Goal: Task Accomplishment & Management: Manage account settings

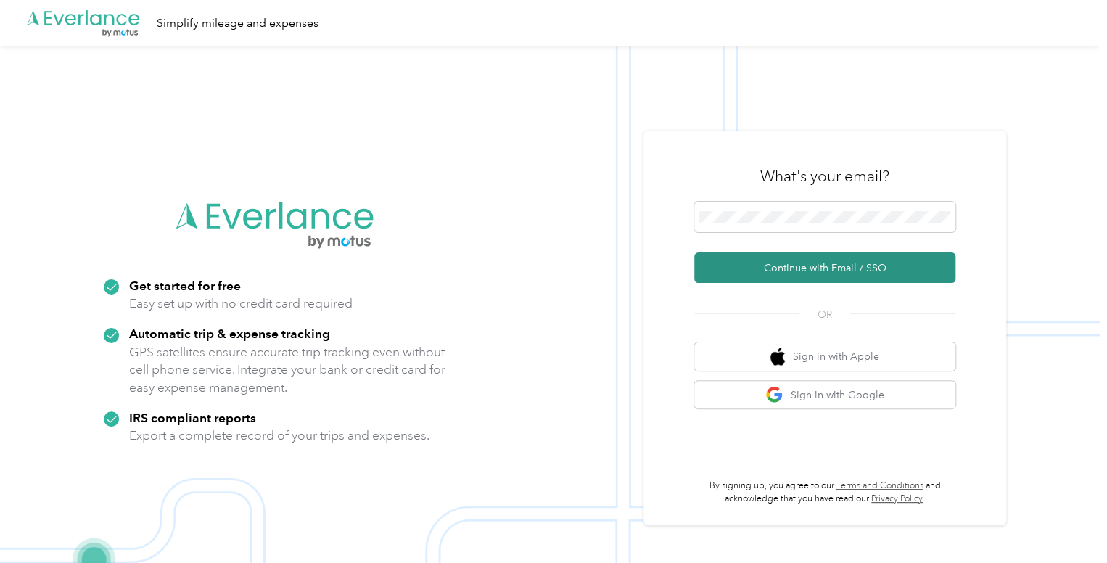
click at [820, 271] on button "Continue with Email / SSO" at bounding box center [824, 267] width 261 height 30
click at [807, 265] on button "Continue with Email / SSO" at bounding box center [824, 267] width 261 height 30
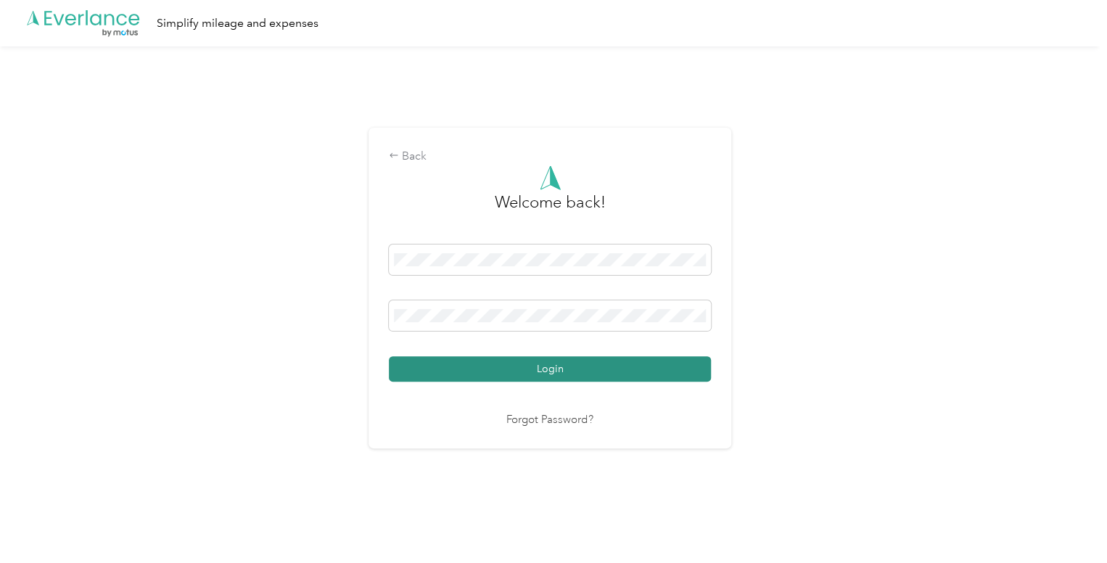
click at [557, 364] on button "Login" at bounding box center [550, 368] width 322 height 25
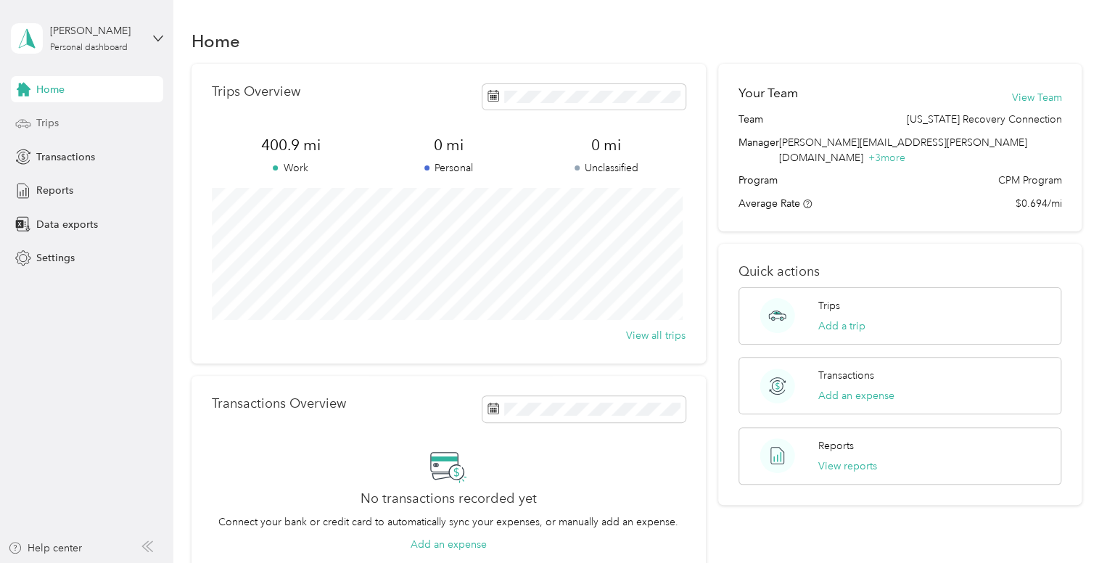
click at [47, 123] on span "Trips" at bounding box center [47, 122] width 22 height 15
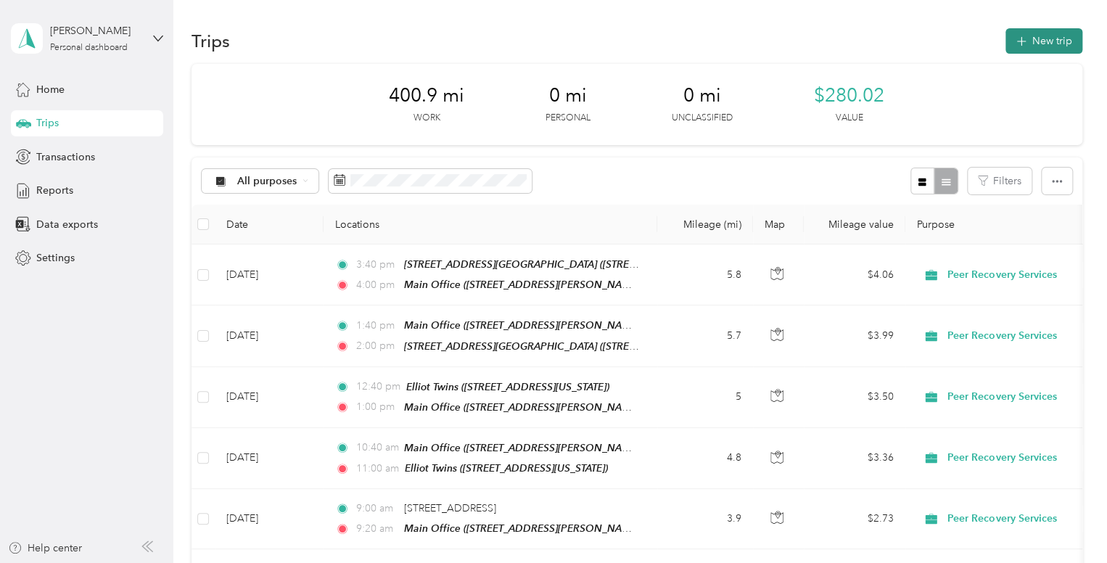
click at [1049, 44] on button "New trip" at bounding box center [1043, 40] width 77 height 25
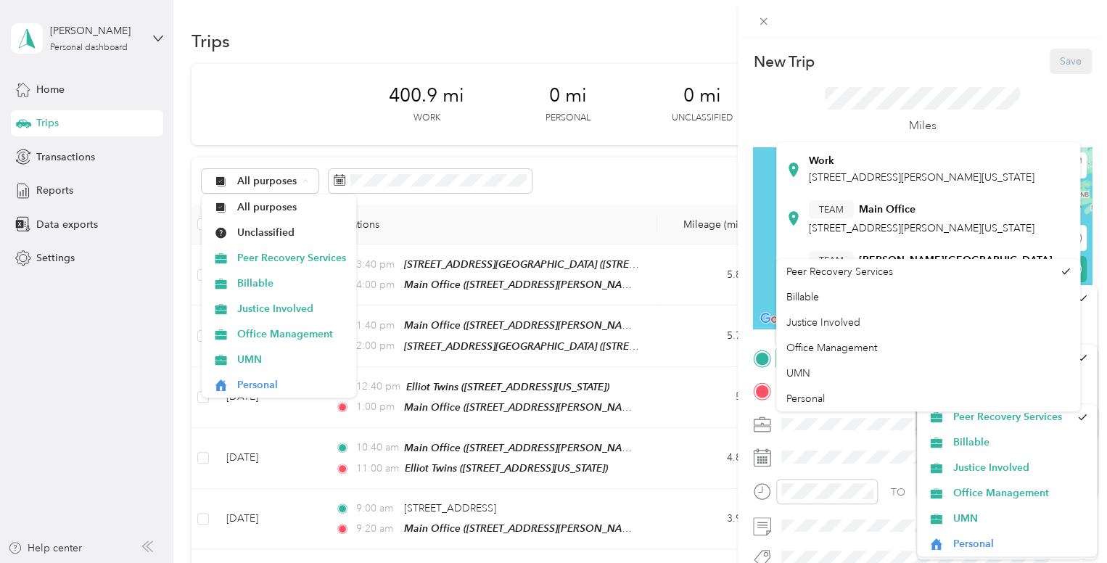
scroll to position [181, 0]
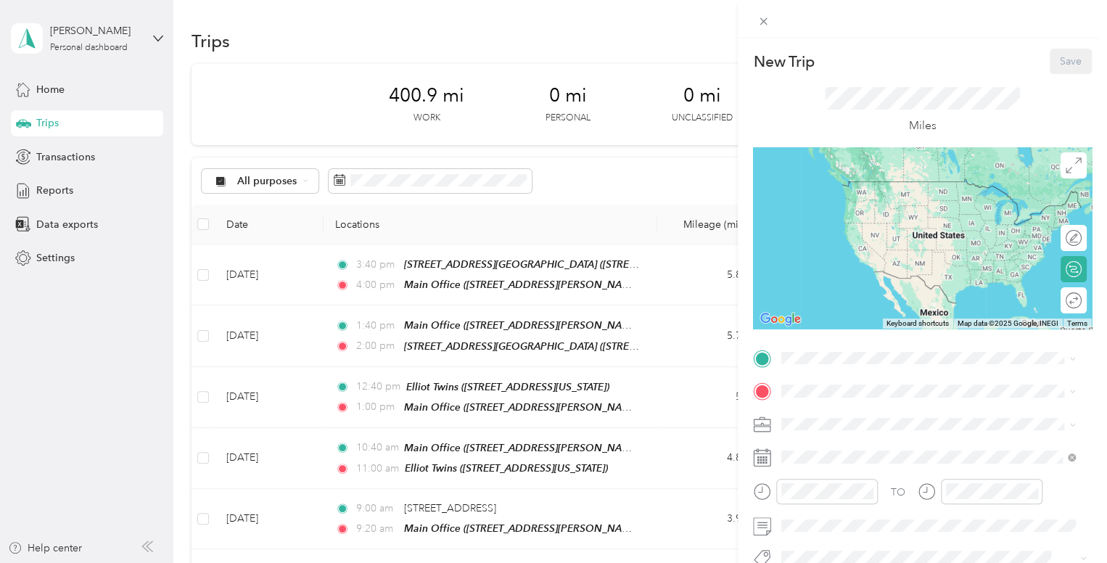
click at [905, 537] on div "New Trip Save This trip cannot be edited because it is either under review, app…" at bounding box center [550, 563] width 1100 height 0
click at [940, 242] on div "TEAM Main Office [STREET_ADDRESS][PERSON_NAME][US_STATE]" at bounding box center [922, 240] width 226 height 36
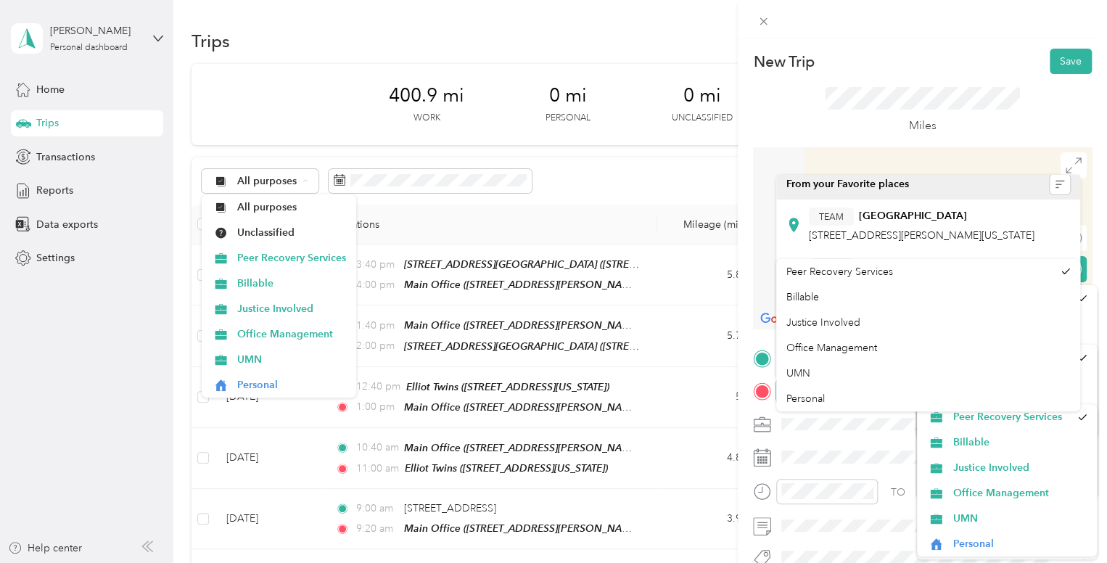
scroll to position [4, 0]
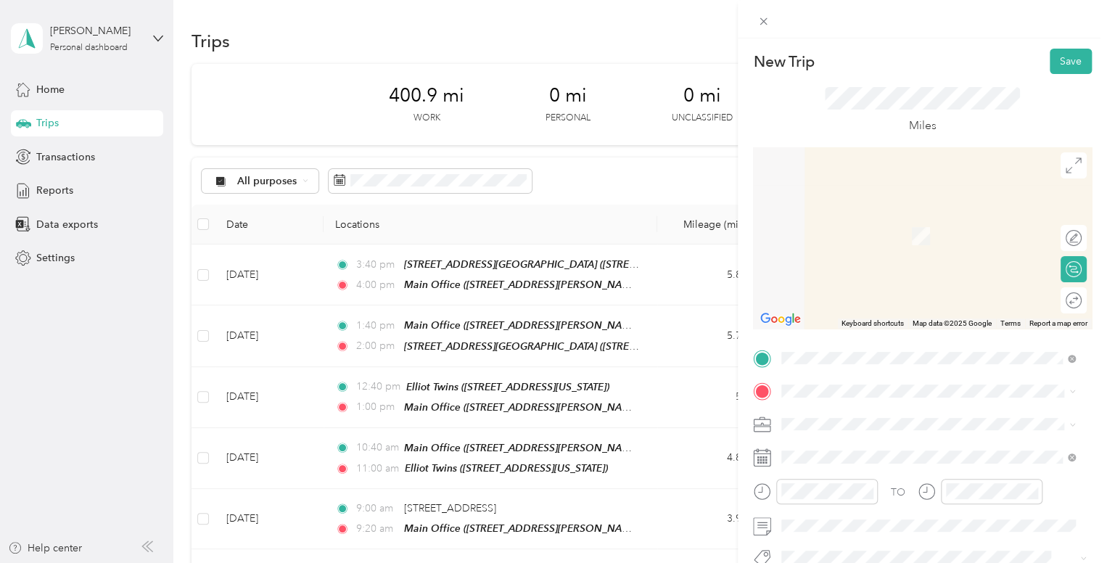
click at [1007, 161] on div at bounding box center [922, 237] width 339 height 181
click at [928, 243] on div "TEAM [PERSON_NAME][GEOGRAPHIC_DATA] [STREET_ADDRESS][US_STATE]" at bounding box center [931, 225] width 244 height 36
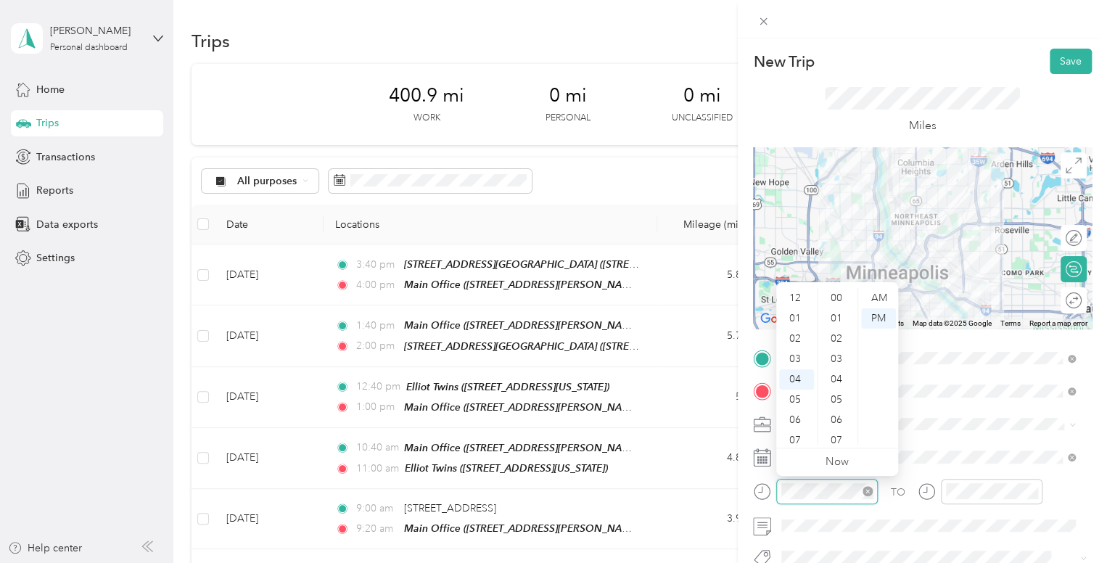
scroll to position [203, 0]
click at [801, 418] on div "10" at bounding box center [796, 420] width 35 height 20
click at [838, 313] on div "25" at bounding box center [837, 312] width 35 height 20
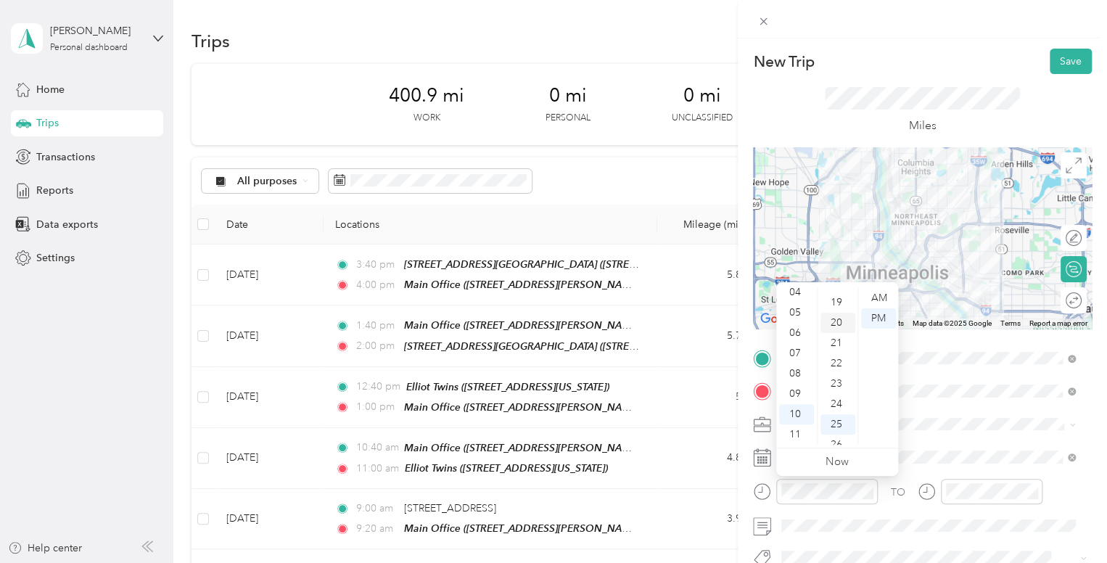
click at [839, 323] on div "20" at bounding box center [837, 323] width 35 height 20
click at [841, 395] on div "25" at bounding box center [837, 399] width 35 height 20
click at [880, 299] on div "AM" at bounding box center [878, 298] width 35 height 20
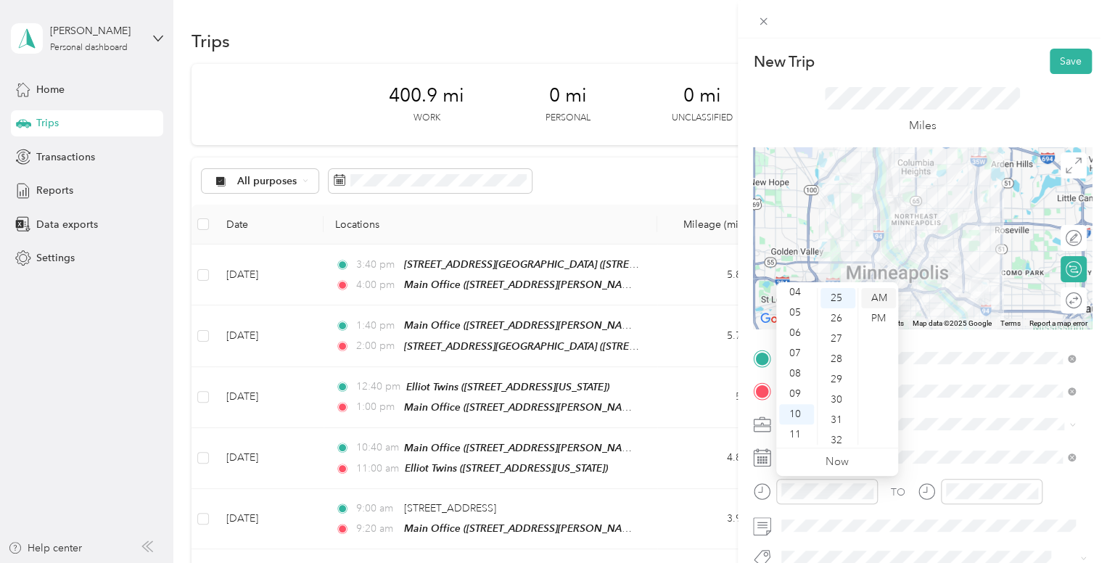
click at [880, 299] on div "AM" at bounding box center [878, 298] width 35 height 20
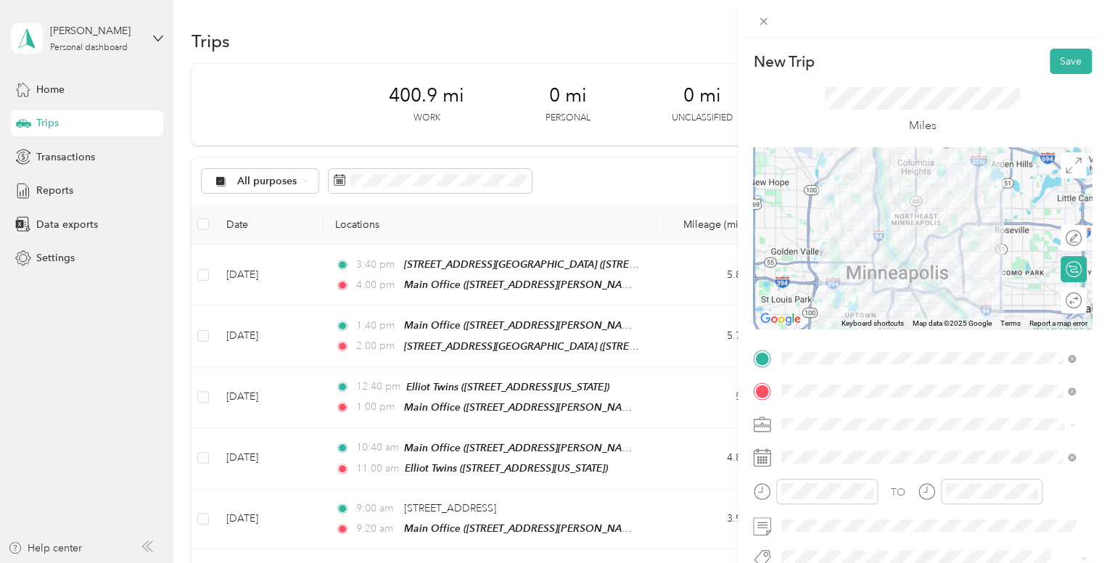
click at [876, 120] on div "Miles" at bounding box center [923, 111] width 196 height 48
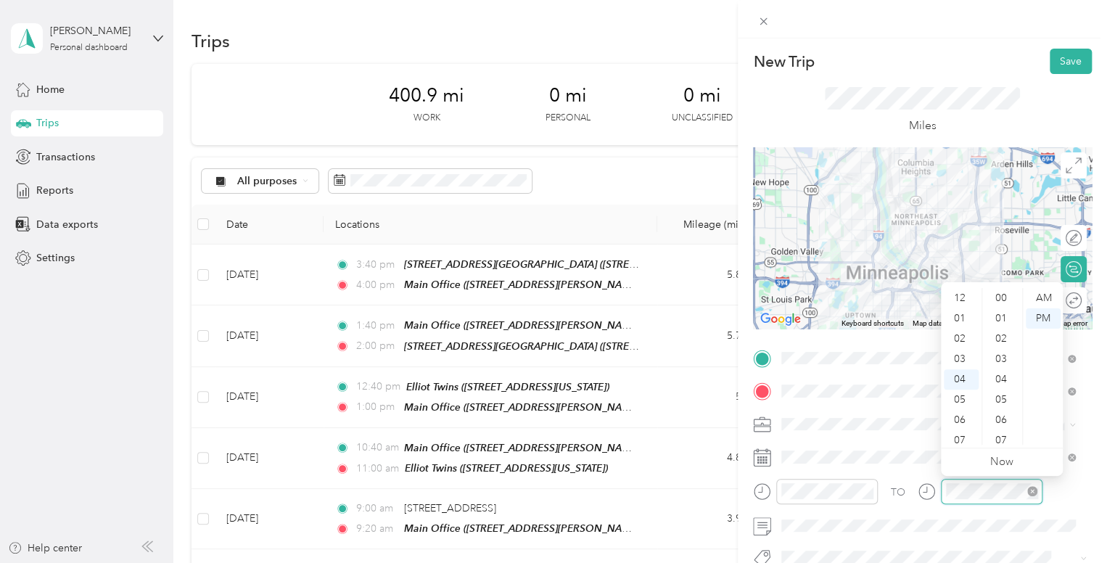
scroll to position [203, 0]
click at [957, 440] on div "11" at bounding box center [961, 440] width 35 height 20
click at [998, 294] on div "00" at bounding box center [1002, 298] width 35 height 20
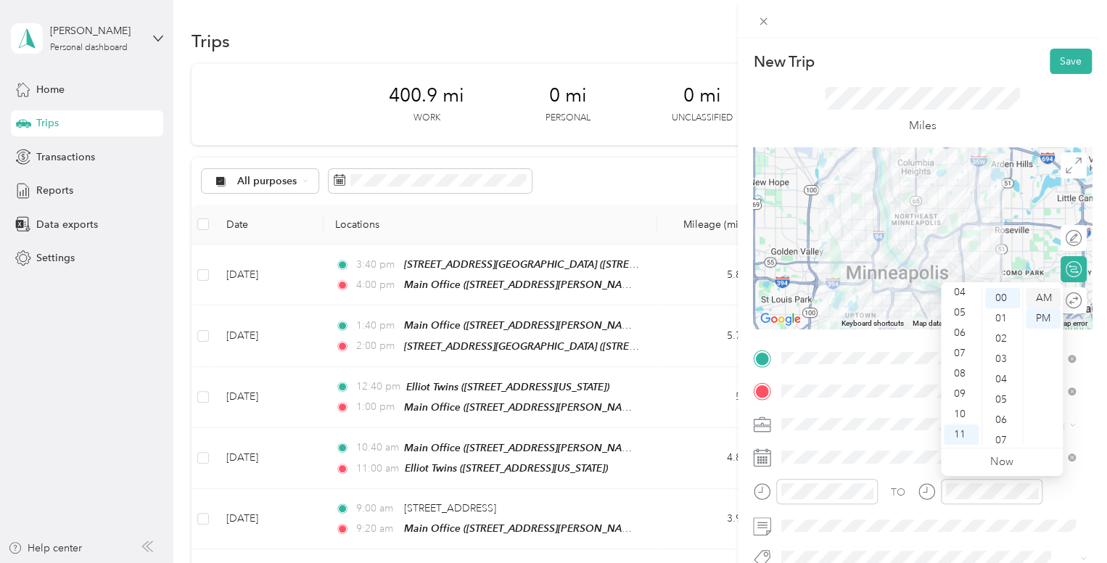
click at [1042, 295] on div "AM" at bounding box center [1043, 298] width 35 height 20
click at [992, 117] on div "Miles" at bounding box center [923, 111] width 196 height 48
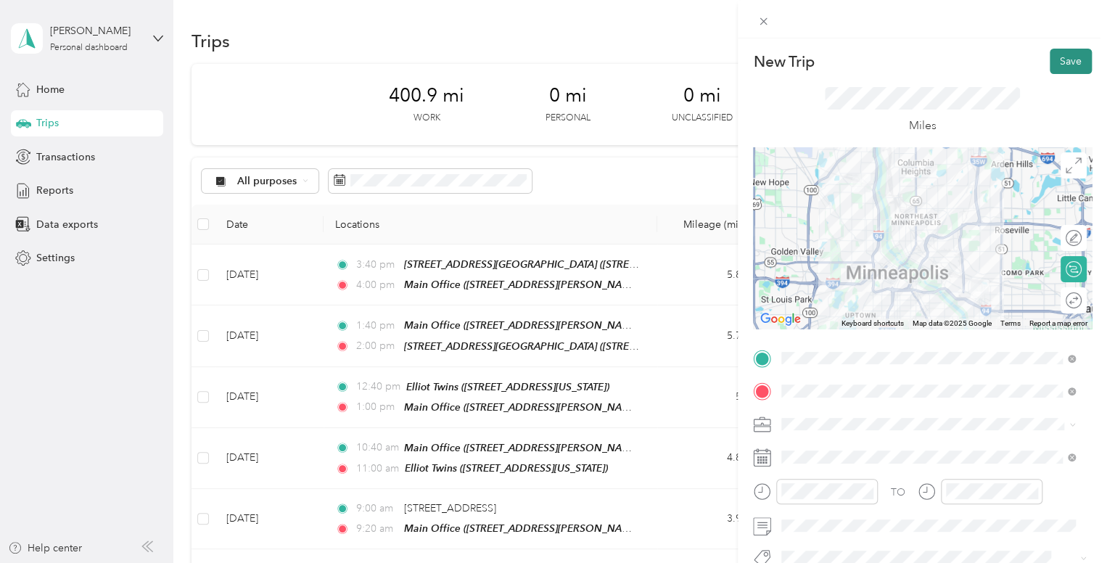
click at [1053, 57] on button "Save" at bounding box center [1070, 61] width 42 height 25
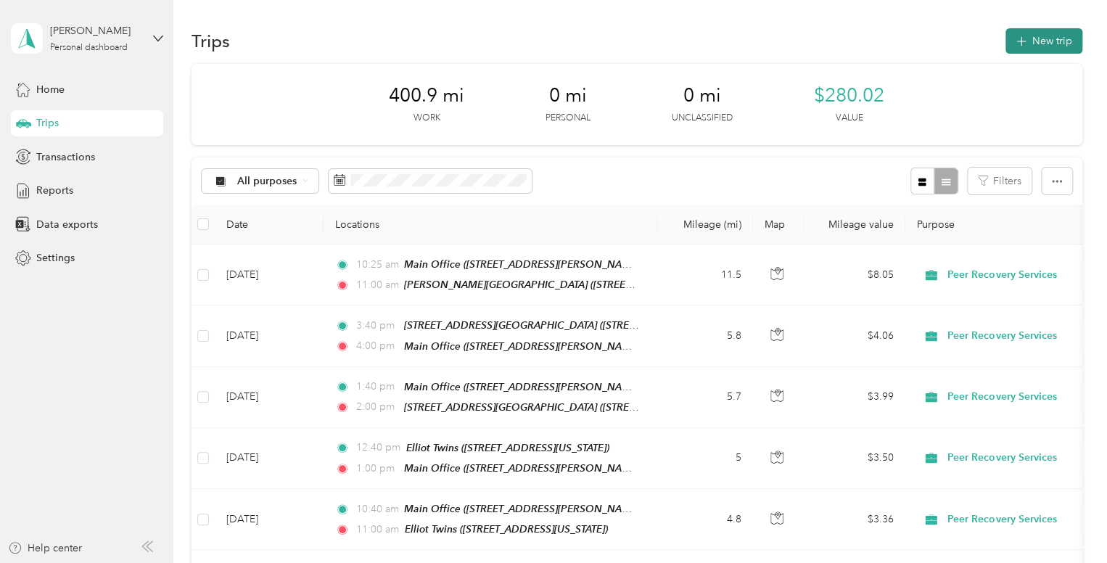
click at [1032, 40] on button "New trip" at bounding box center [1043, 40] width 77 height 25
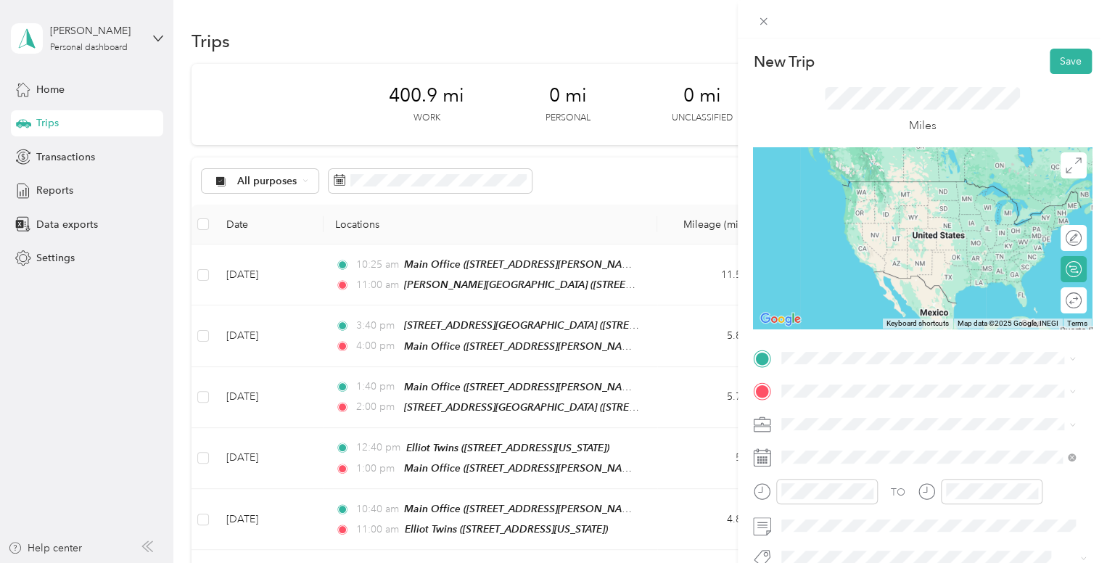
click at [949, 207] on div "TEAM [PERSON_NAME][GEOGRAPHIC_DATA] [STREET_ADDRESS][US_STATE]" at bounding box center [931, 190] width 244 height 36
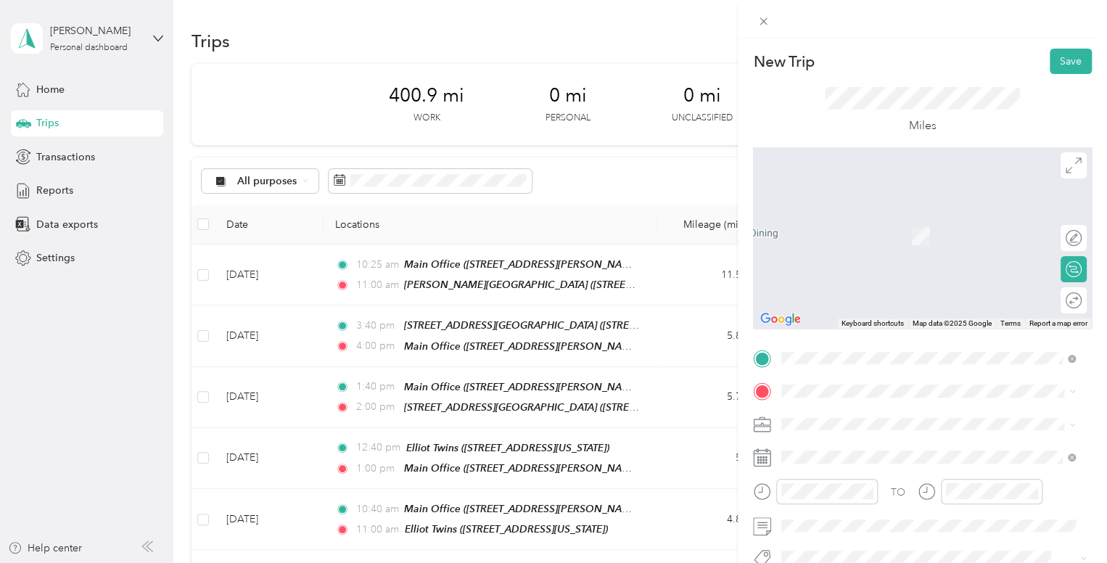
click at [892, 286] on div "TEAM Main Office [STREET_ADDRESS][PERSON_NAME][US_STATE]" at bounding box center [922, 269] width 226 height 36
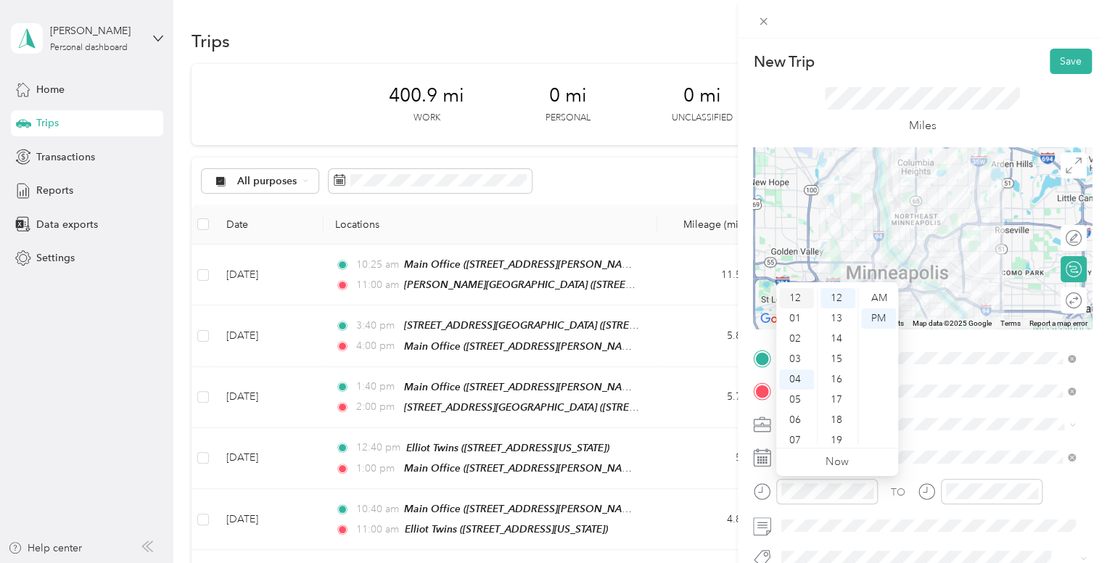
click at [795, 297] on div "12" at bounding box center [796, 298] width 35 height 20
click at [841, 317] on div "40" at bounding box center [837, 315] width 35 height 20
click at [882, 316] on div "PM" at bounding box center [878, 318] width 35 height 20
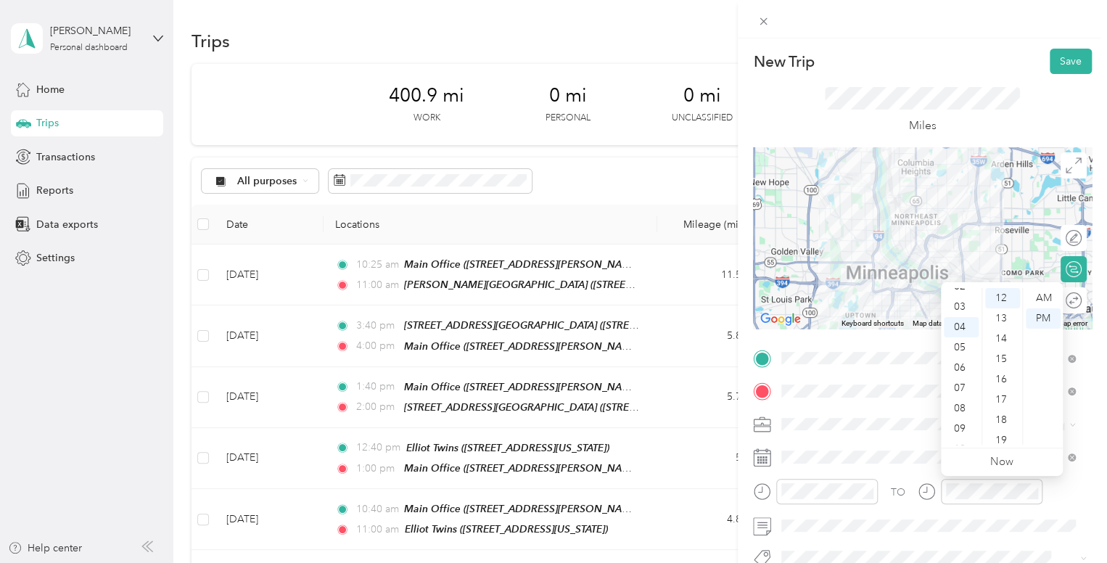
scroll to position [23, 0]
click at [963, 295] on div "01" at bounding box center [961, 295] width 35 height 20
click at [996, 298] on div "00" at bounding box center [1002, 298] width 35 height 20
click at [1043, 318] on div "PM" at bounding box center [1043, 318] width 35 height 20
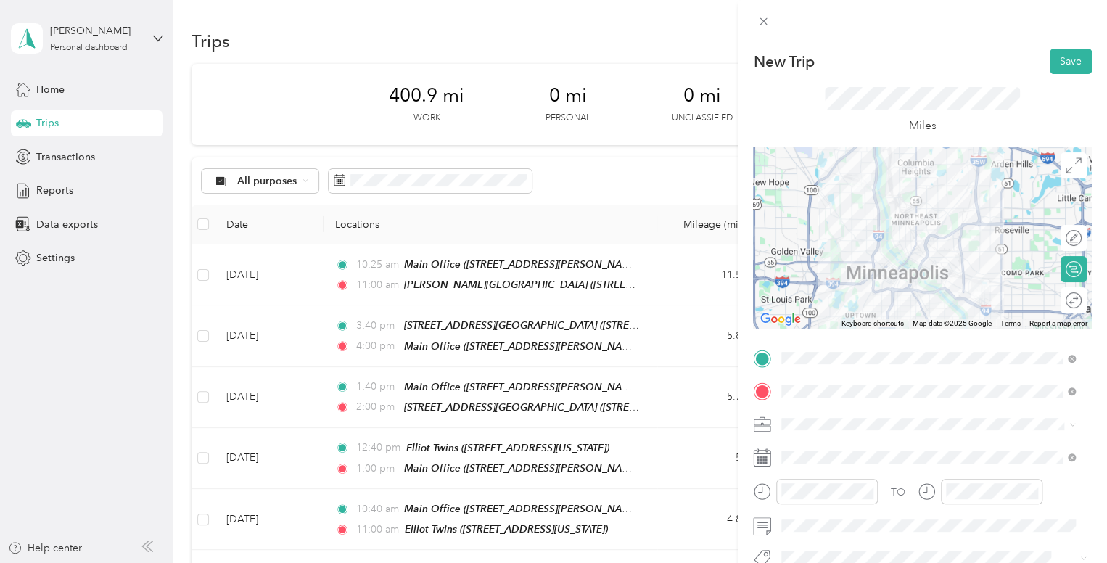
click at [997, 75] on div "Miles" at bounding box center [922, 110] width 339 height 73
click at [1054, 59] on button "Save" at bounding box center [1070, 61] width 42 height 25
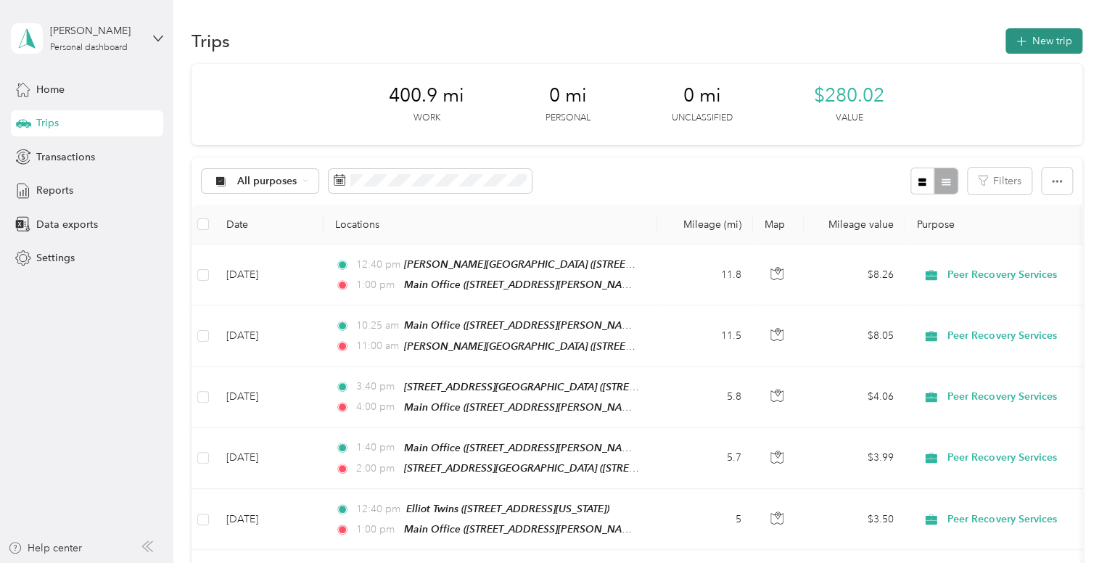
click at [1031, 47] on button "New trip" at bounding box center [1043, 40] width 77 height 25
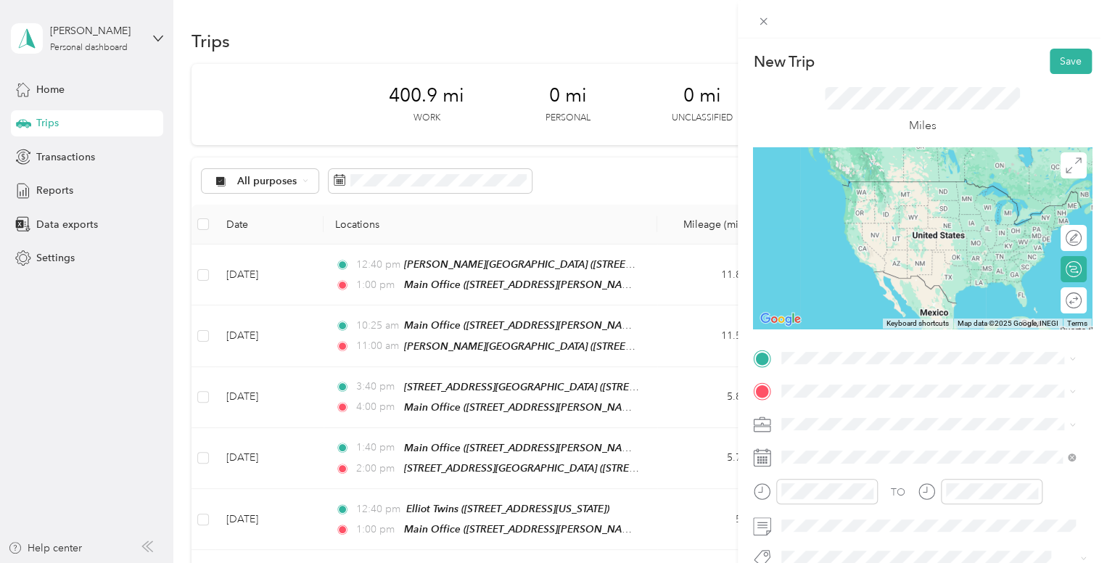
click at [948, 244] on div "TEAM Main Office [STREET_ADDRESS][PERSON_NAME][US_STATE]" at bounding box center [922, 241] width 226 height 36
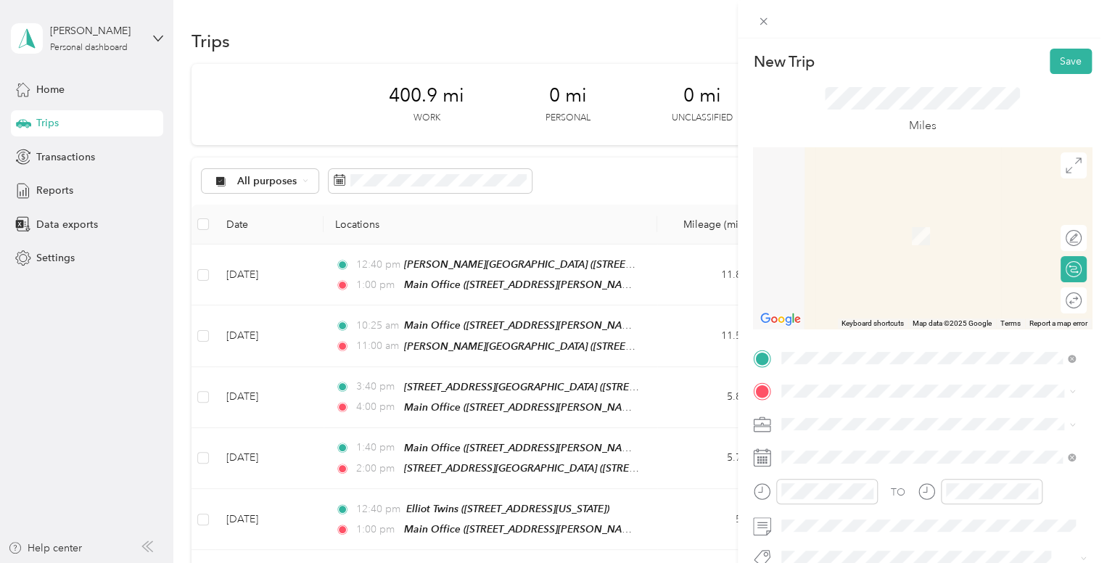
click at [905, 239] on span "[STREET_ADDRESS][PERSON_NAME][US_STATE]" at bounding box center [922, 233] width 226 height 12
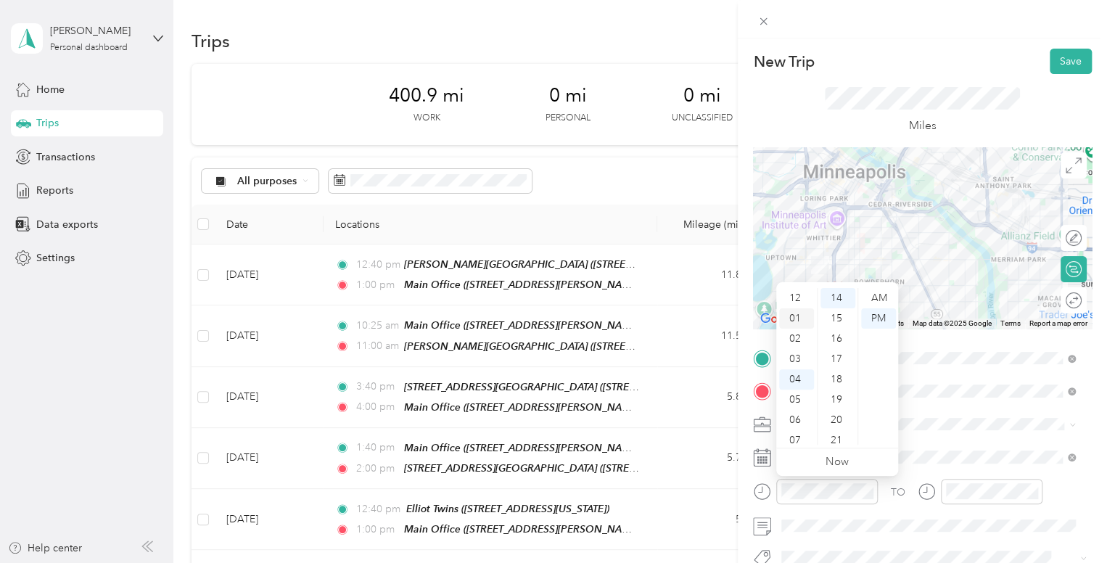
click at [800, 318] on div "01" at bounding box center [796, 318] width 35 height 20
click at [836, 414] on div "40" at bounding box center [837, 415] width 35 height 20
click at [882, 316] on div "PM" at bounding box center [878, 318] width 35 height 20
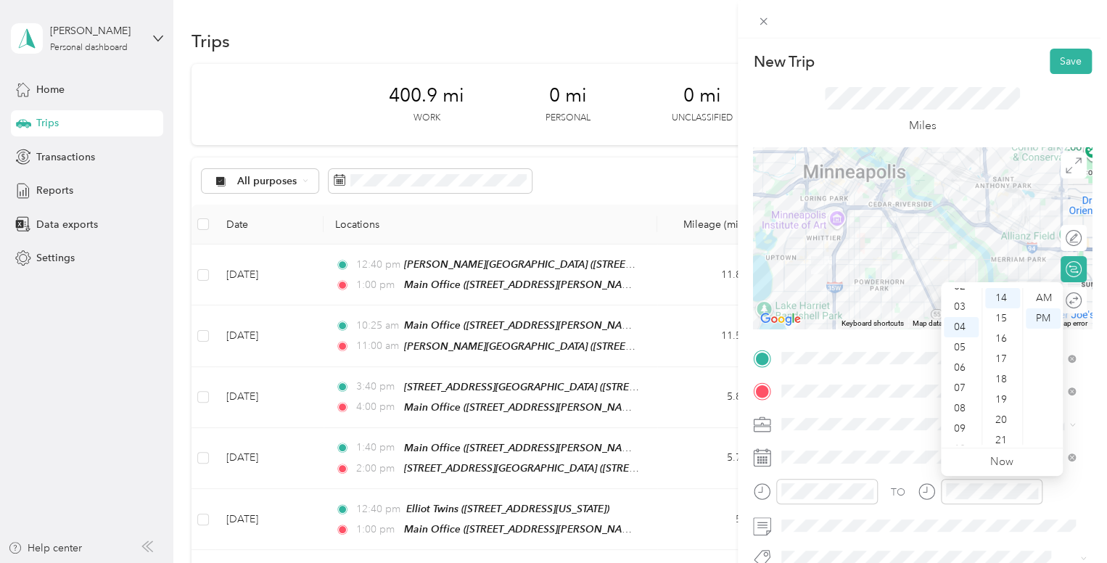
scroll to position [23, 0]
click at [960, 314] on div "02" at bounding box center [961, 315] width 35 height 20
click at [1001, 291] on div "00" at bounding box center [1002, 298] width 35 height 20
click at [1042, 313] on div "PM" at bounding box center [1043, 318] width 35 height 20
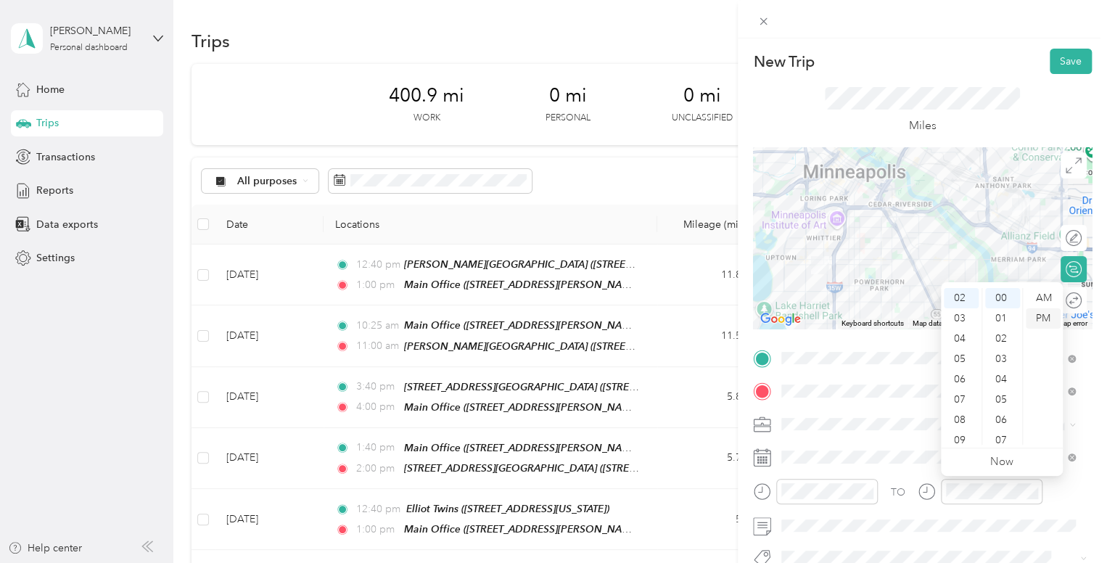
click at [1042, 313] on div "PM" at bounding box center [1043, 318] width 35 height 20
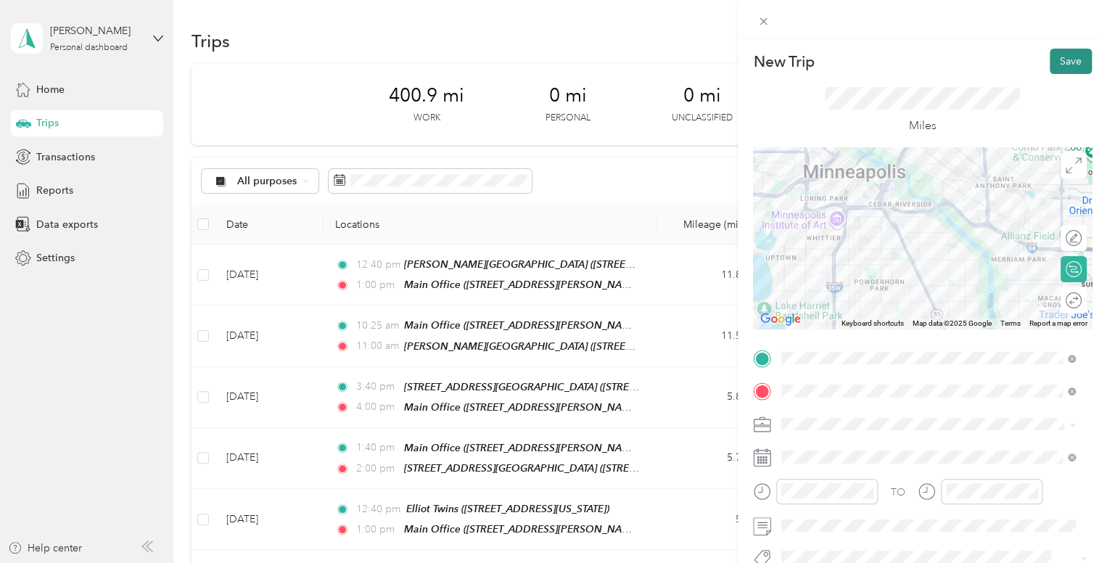
click at [1065, 62] on button "Save" at bounding box center [1070, 61] width 42 height 25
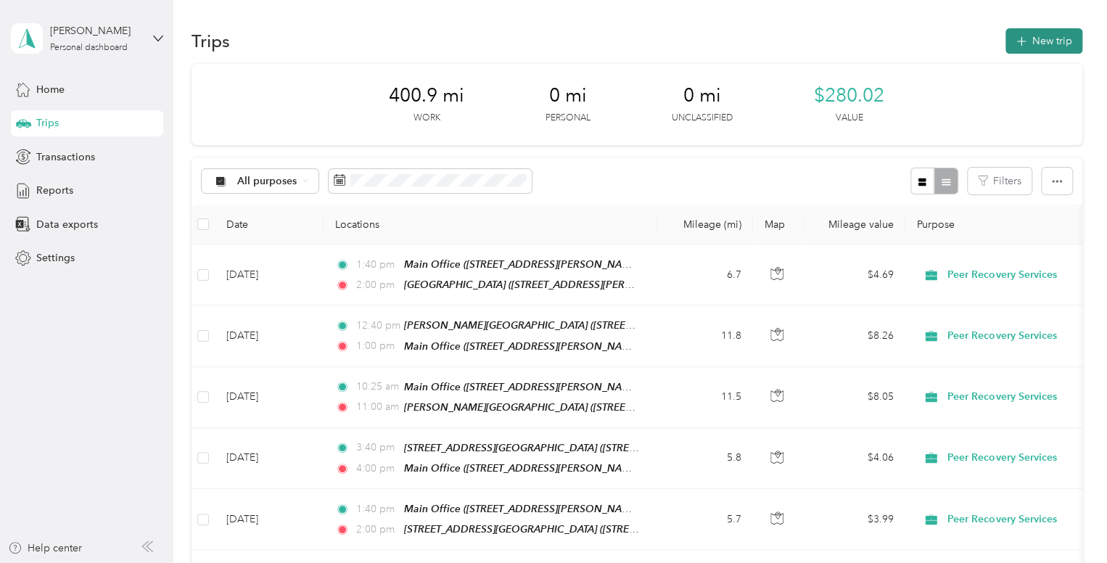
click at [1047, 41] on button "New trip" at bounding box center [1043, 40] width 77 height 25
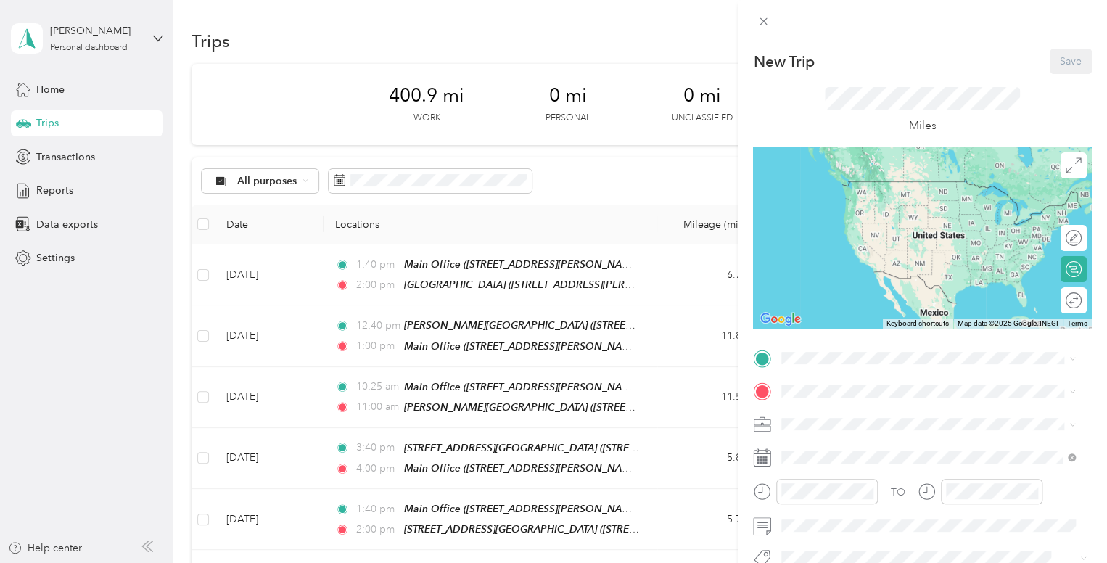
click at [870, 189] on div "TEAM Horn Towers" at bounding box center [922, 182] width 226 height 18
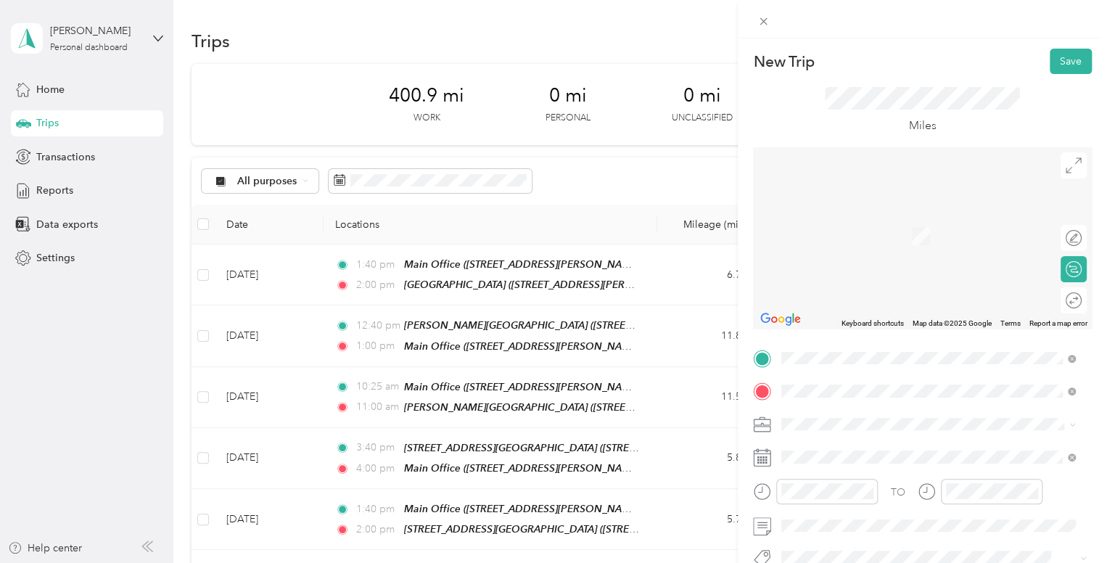
click at [875, 286] on div "TEAM Main Office [STREET_ADDRESS][PERSON_NAME][US_STATE]" at bounding box center [922, 277] width 226 height 36
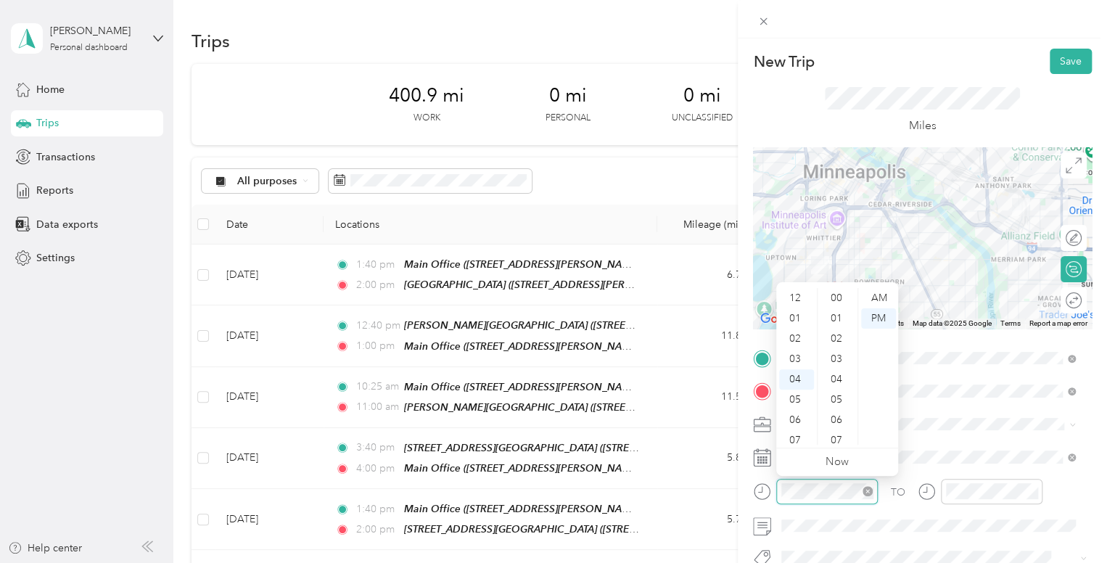
scroll to position [325, 0]
click at [817, 298] on ul "00 01 02 03 04 05 06 07 08 09 10 11 12 13 14 15 16 17 18 19 20 21 22 23 24 25 2…" at bounding box center [837, 366] width 41 height 157
click at [793, 360] on div "03" at bounding box center [796, 359] width 35 height 20
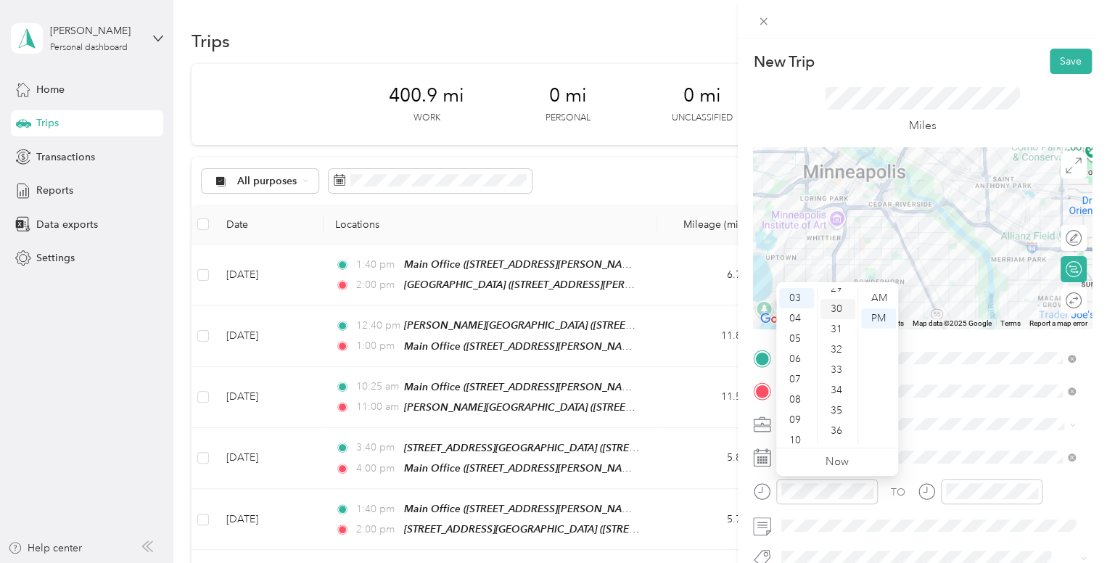
click at [836, 310] on div "30" at bounding box center [837, 309] width 35 height 20
click at [872, 318] on div "PM" at bounding box center [878, 318] width 35 height 20
click at [1018, 99] on div "Miles" at bounding box center [922, 110] width 339 height 73
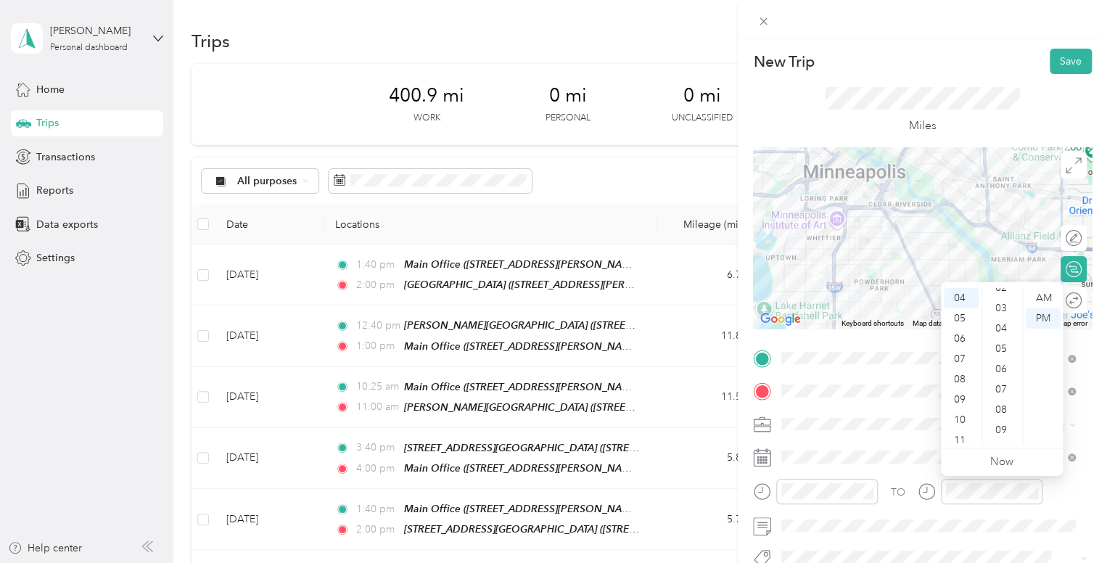
scroll to position [0, 0]
click at [1001, 297] on div "00" at bounding box center [1002, 298] width 35 height 20
click at [1047, 314] on div "PM" at bounding box center [1043, 318] width 35 height 20
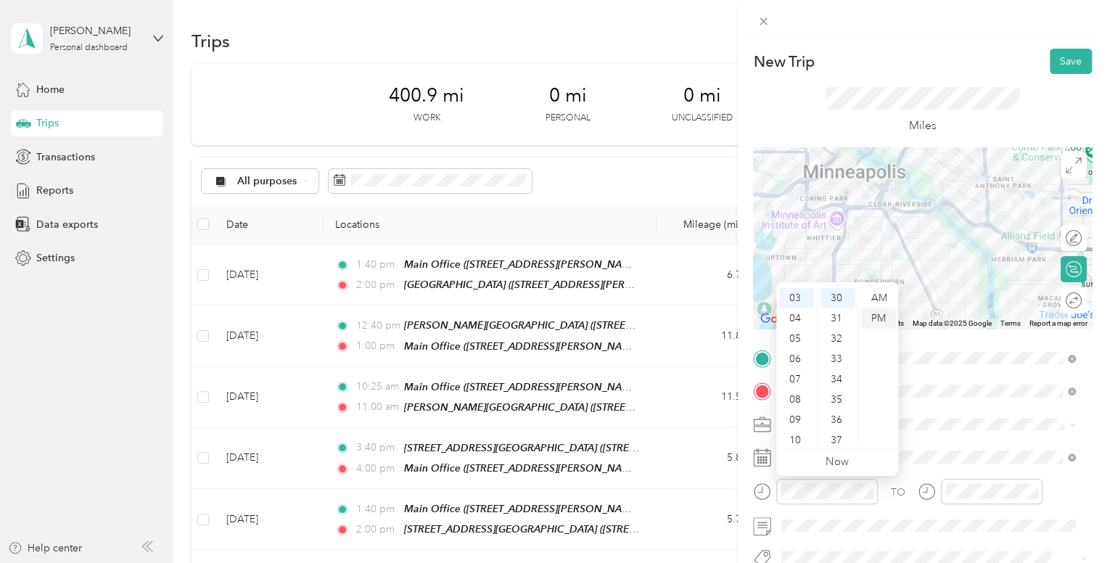
click at [885, 317] on div "PM" at bounding box center [878, 318] width 35 height 20
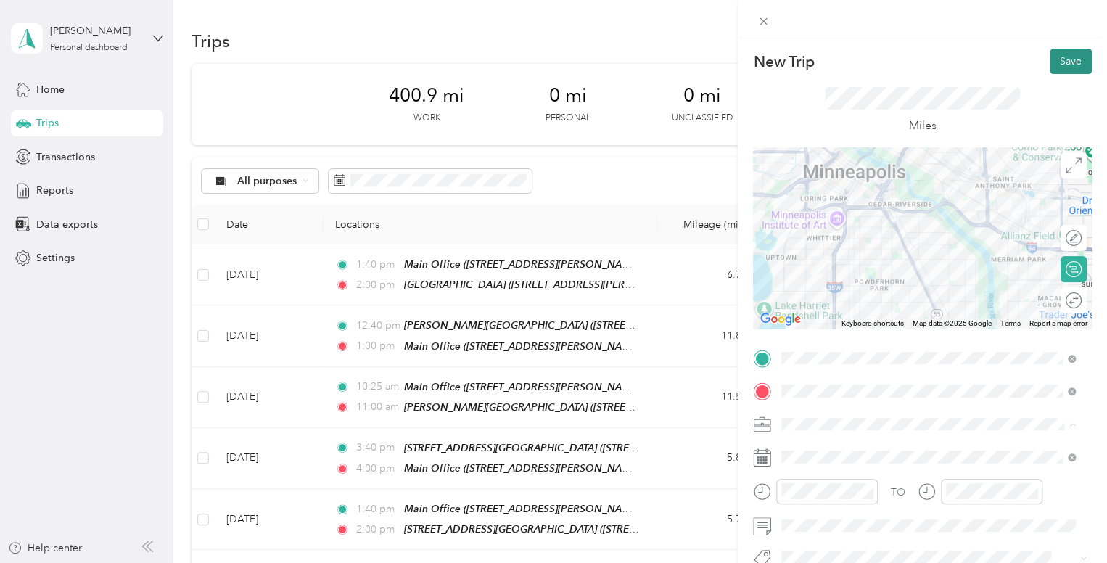
click at [1055, 62] on button "Save" at bounding box center [1070, 61] width 42 height 25
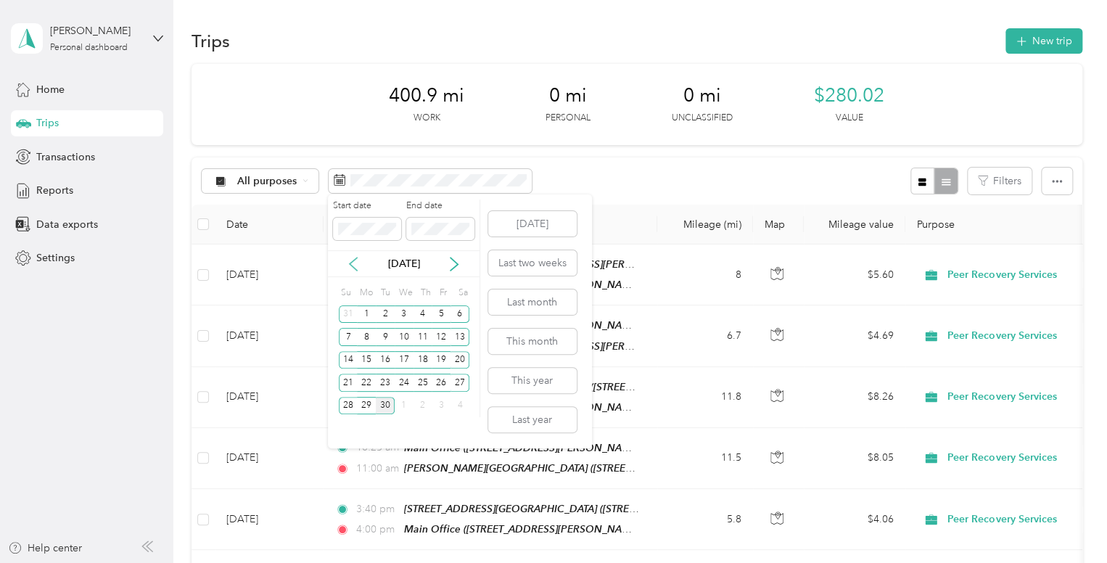
click at [352, 259] on icon at bounding box center [353, 264] width 15 height 15
click at [441, 312] on div "1" at bounding box center [441, 314] width 19 height 18
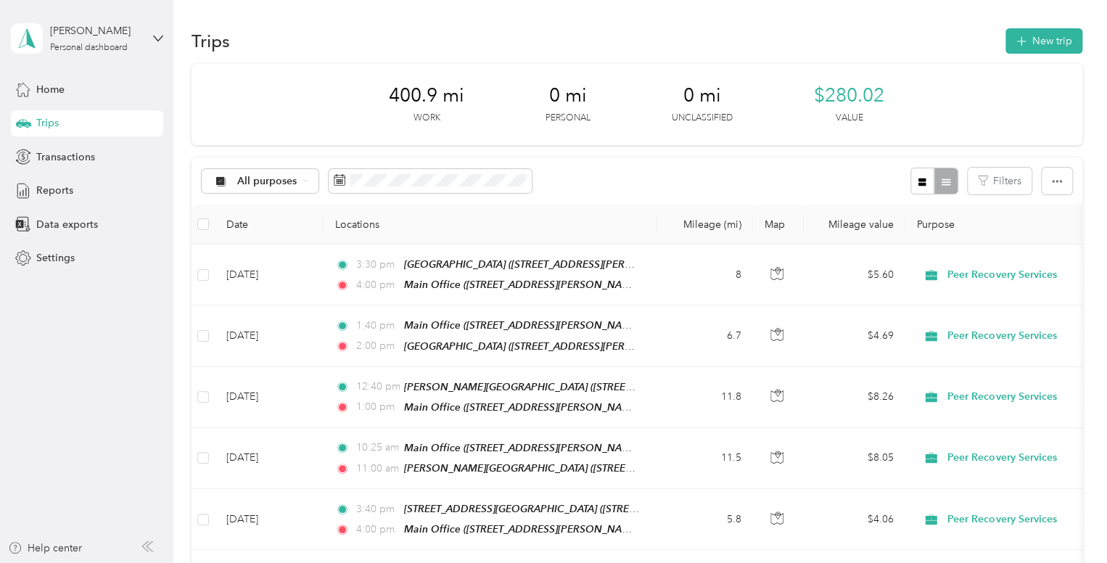
click at [511, 125] on div "400.9 mi Work 0 mi Personal 0 mi Unclassified $280.02 Value" at bounding box center [636, 104] width 891 height 81
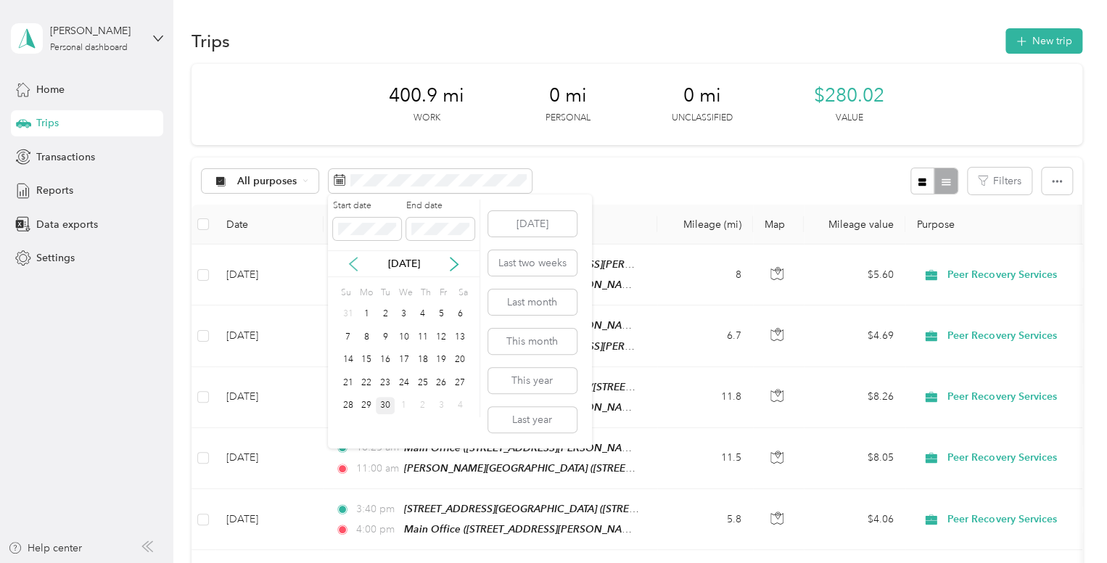
click at [355, 258] on icon at bounding box center [353, 263] width 7 height 13
click at [436, 311] on div "1" at bounding box center [441, 314] width 19 height 18
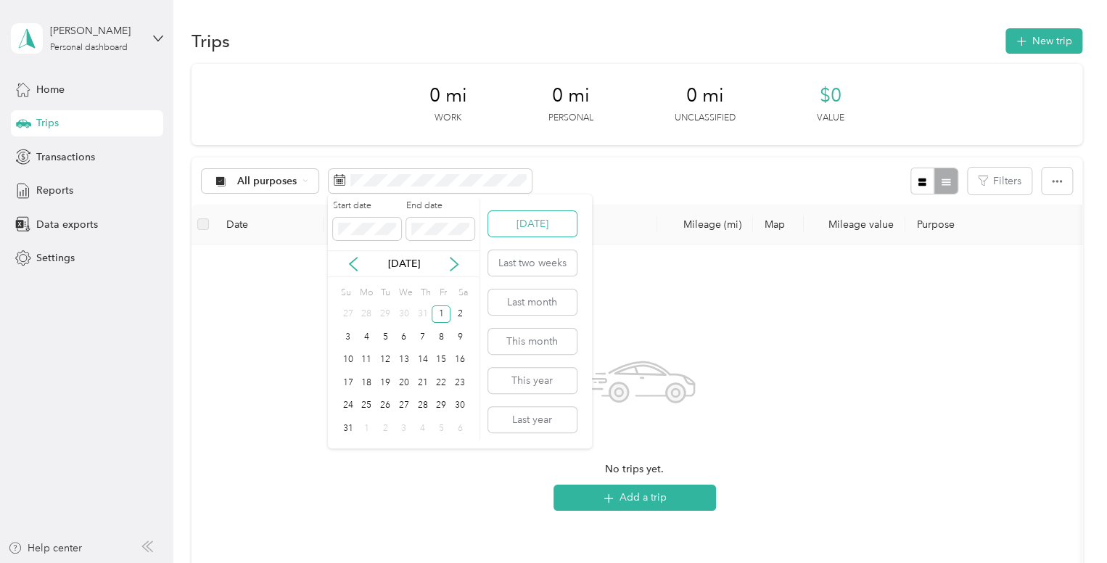
click at [519, 224] on button "[DATE]" at bounding box center [532, 223] width 88 height 25
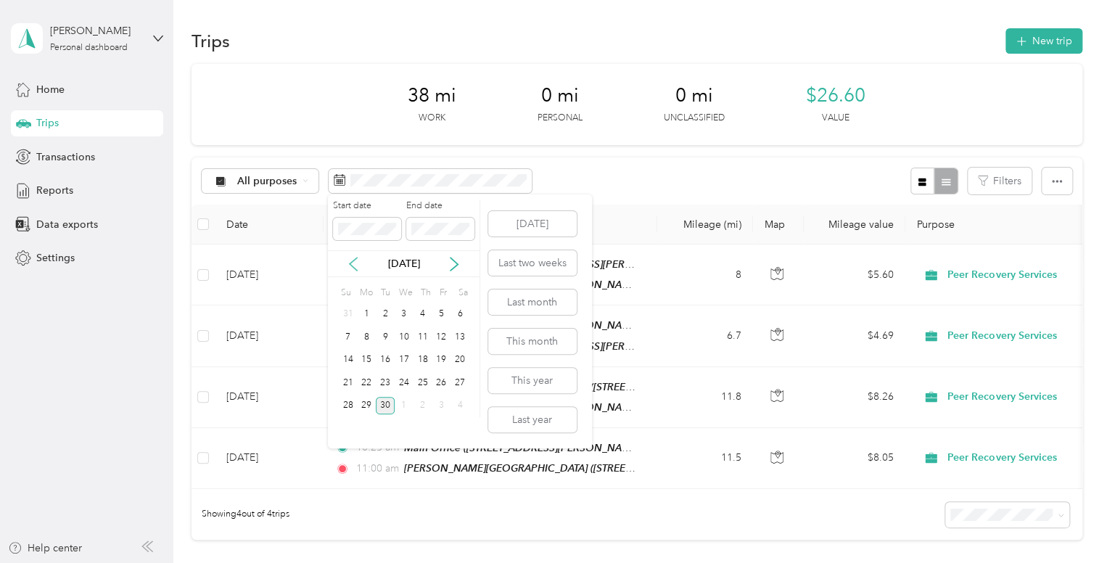
click at [350, 264] on icon at bounding box center [353, 263] width 7 height 13
click at [439, 313] on div "1" at bounding box center [441, 314] width 19 height 18
click at [510, 346] on button "This month" at bounding box center [532, 341] width 88 height 25
